Goal: Communication & Community: Answer question/provide support

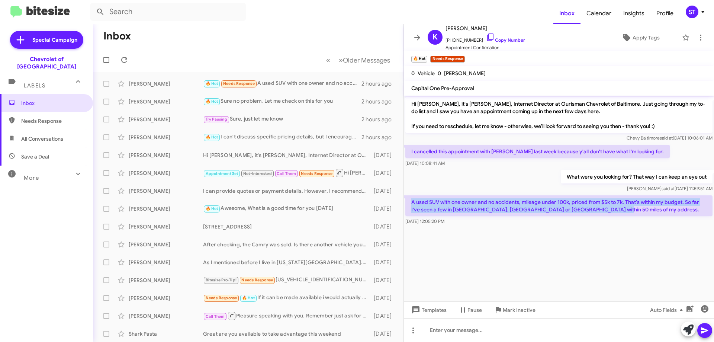
scroll to position [0, 0]
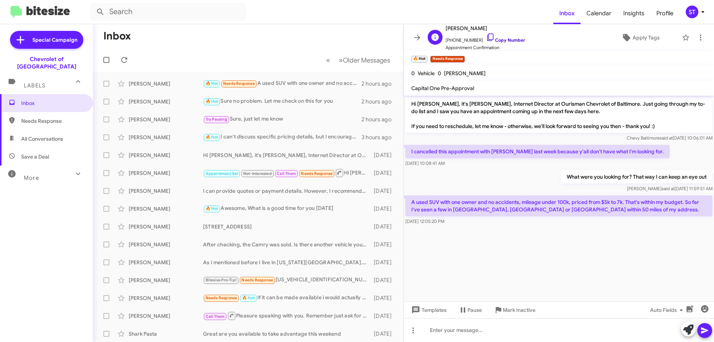
click at [487, 36] on icon at bounding box center [490, 36] width 6 height 7
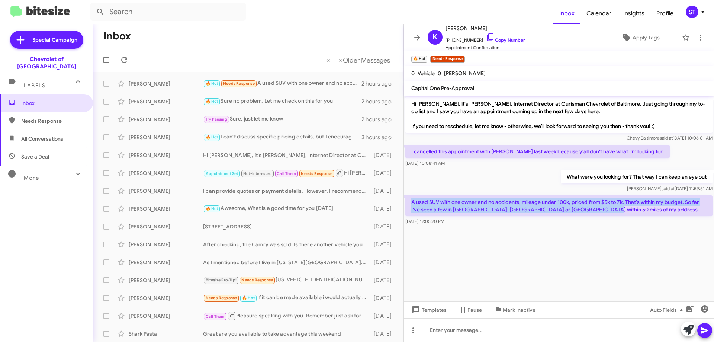
drag, startPoint x: 410, startPoint y: 202, endPoint x: 585, endPoint y: 210, distance: 175.4
click at [585, 210] on p "A used SUV with one owner and no accidents, mileage under 100k, priced from $5k…" at bounding box center [558, 205] width 307 height 21
click at [123, 58] on icon at bounding box center [124, 60] width 6 height 6
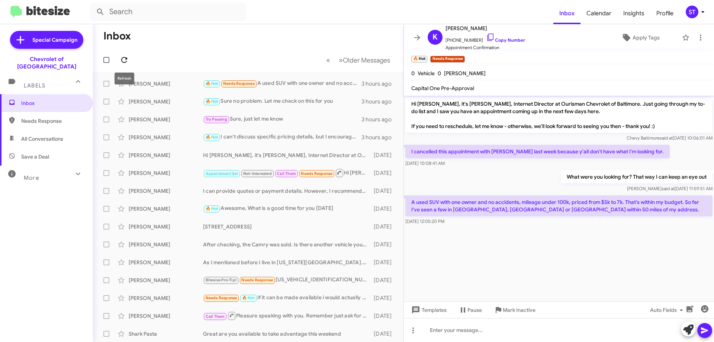
click at [127, 55] on button at bounding box center [124, 59] width 15 height 15
